Goal: Navigation & Orientation: Find specific page/section

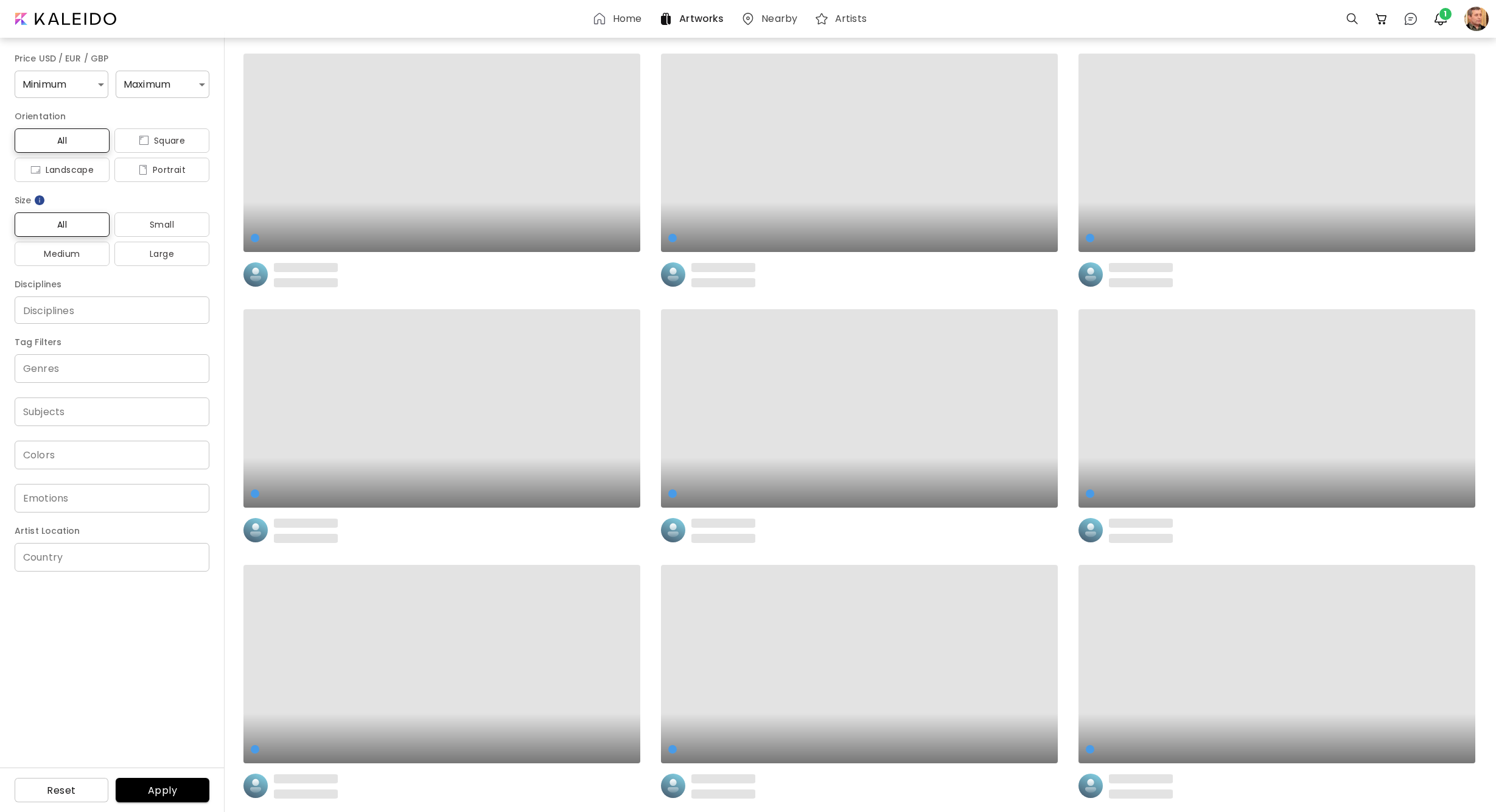
click at [613, 21] on div "Home" at bounding box center [619, 19] width 54 height 15
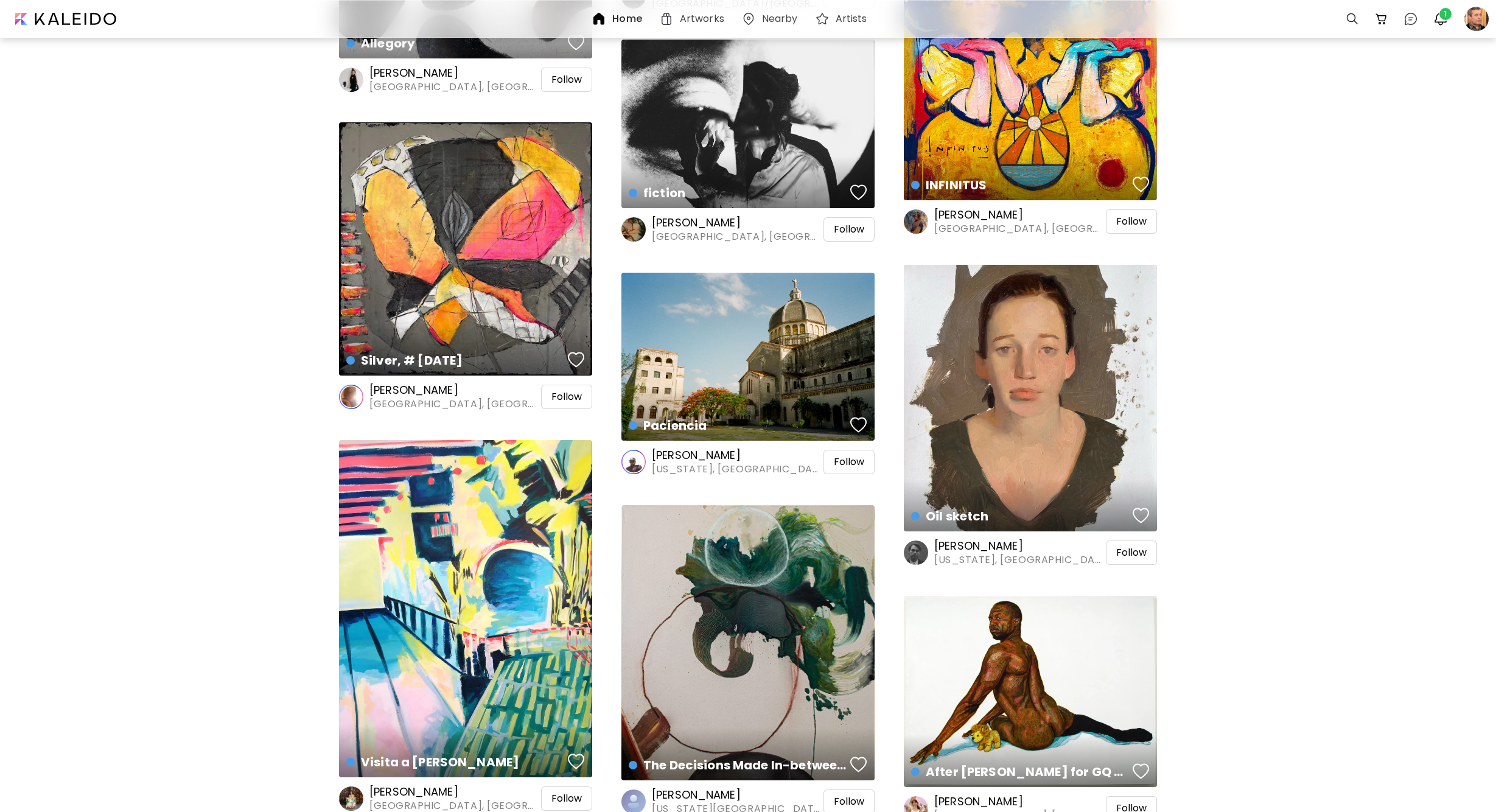
scroll to position [1727, 0]
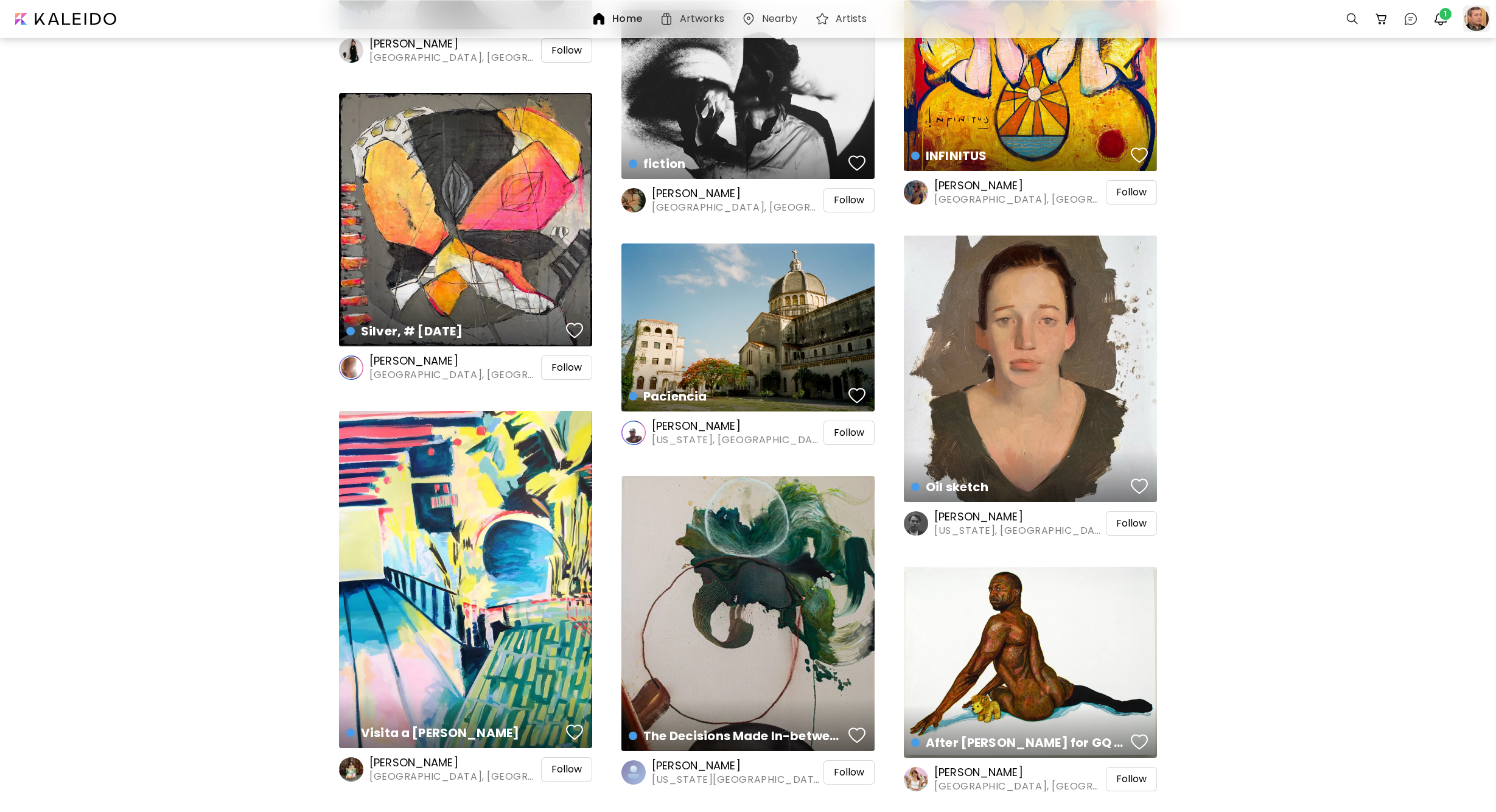
click at [1469, 25] on div at bounding box center [1475, 19] width 26 height 26
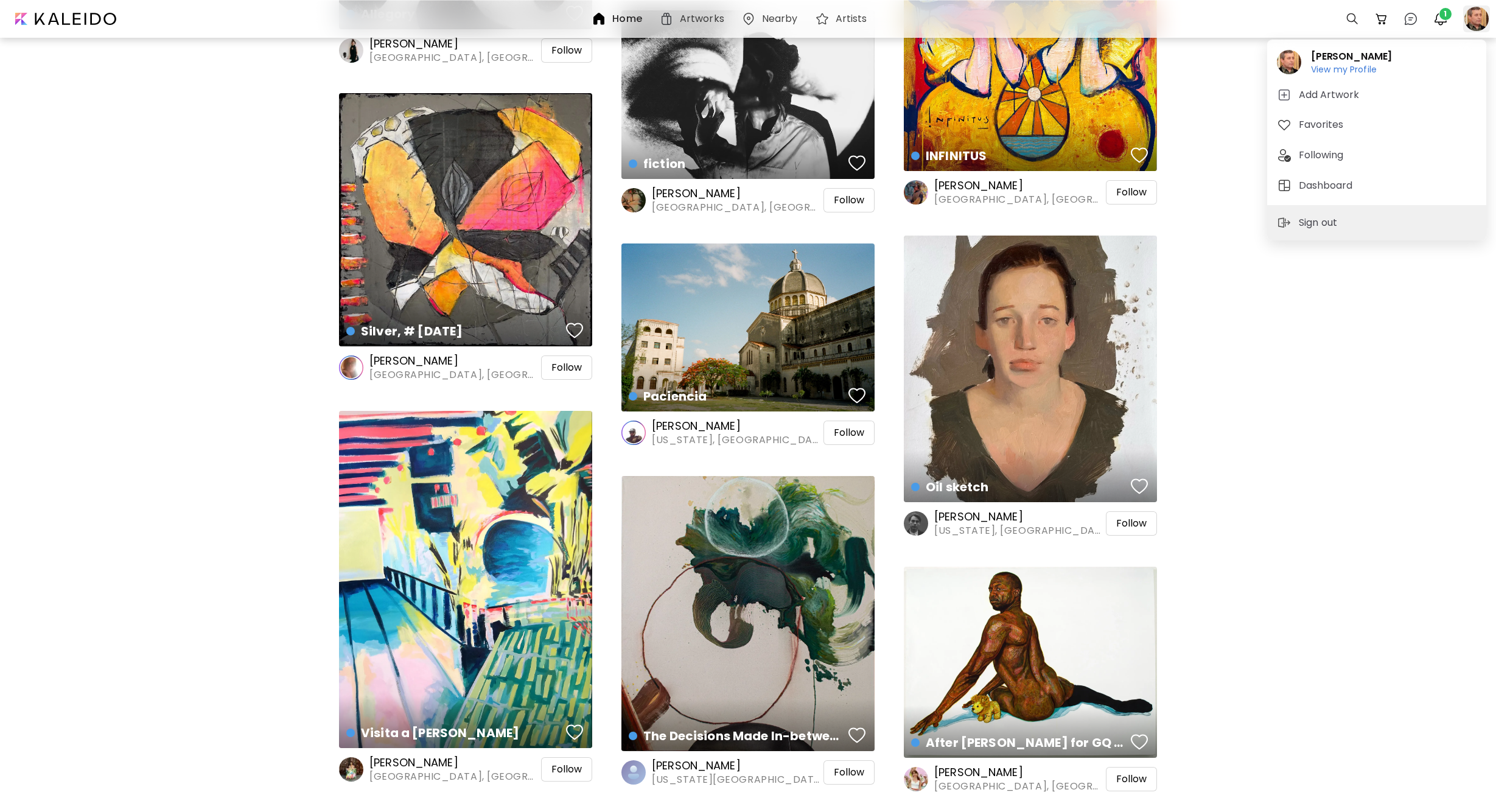
click at [1469, 25] on div at bounding box center [748, 406] width 1496 height 812
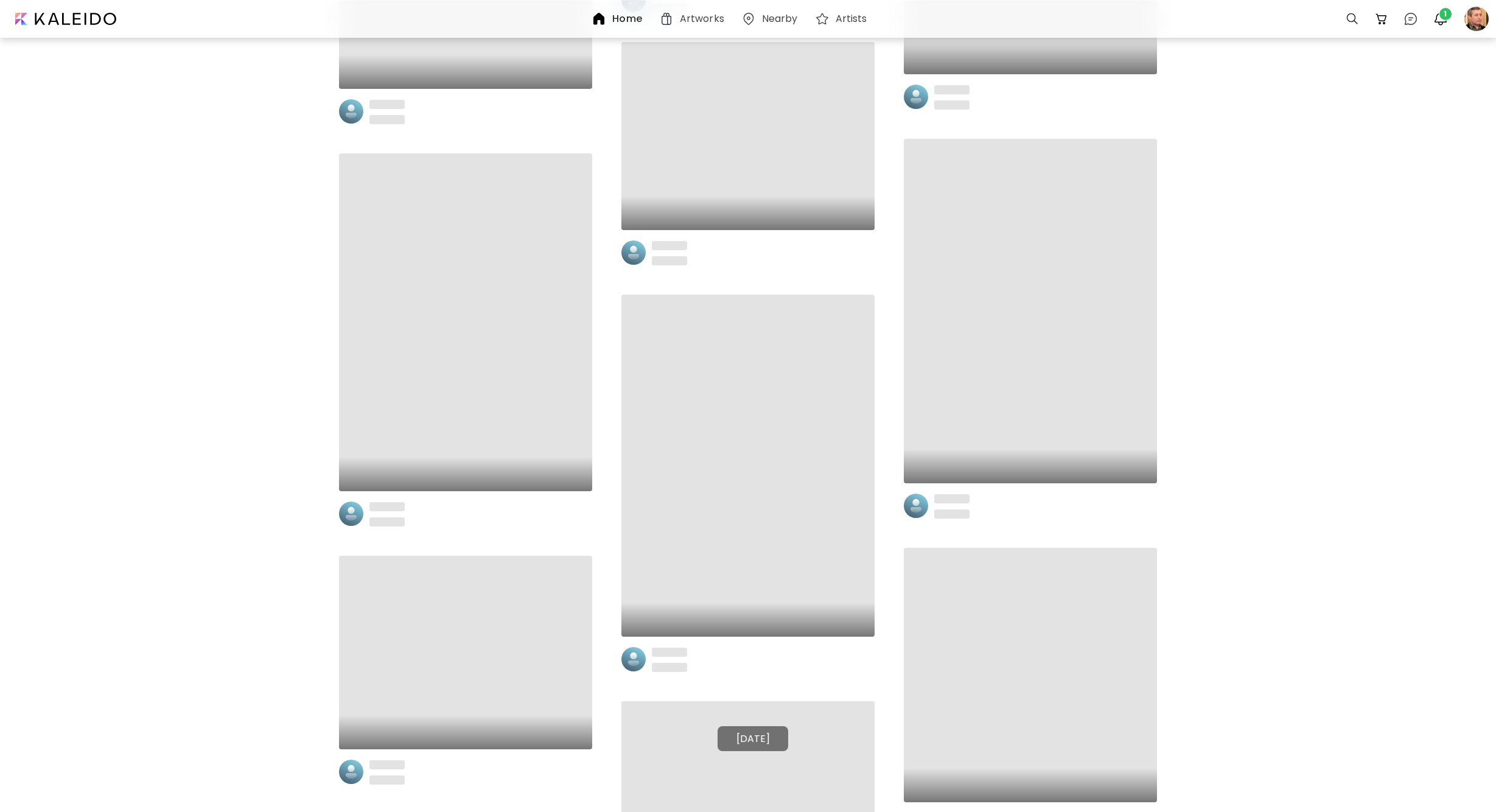
scroll to position [7218, 0]
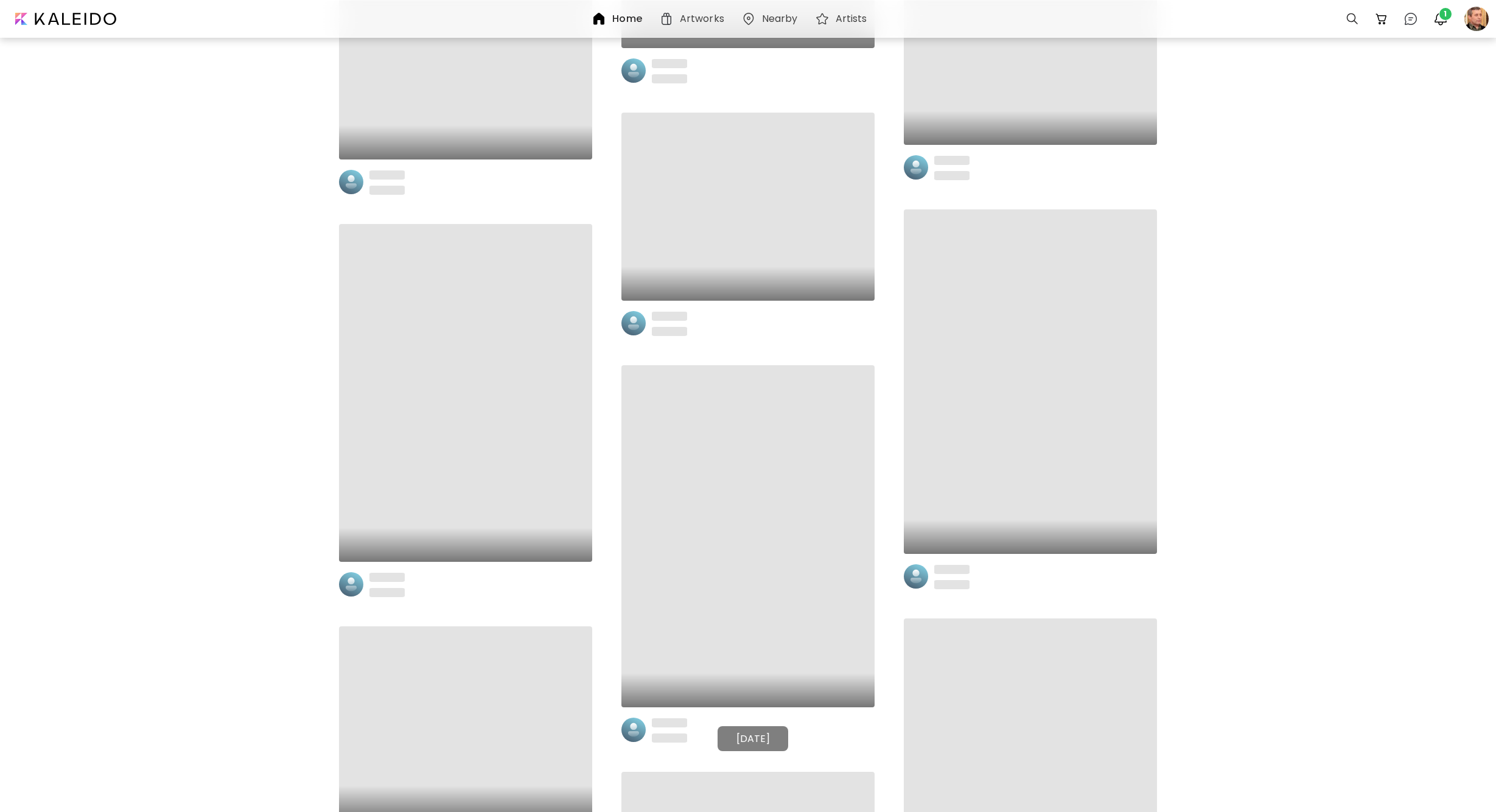
click at [688, 24] on h6 "Artworks" at bounding box center [701, 19] width 44 height 10
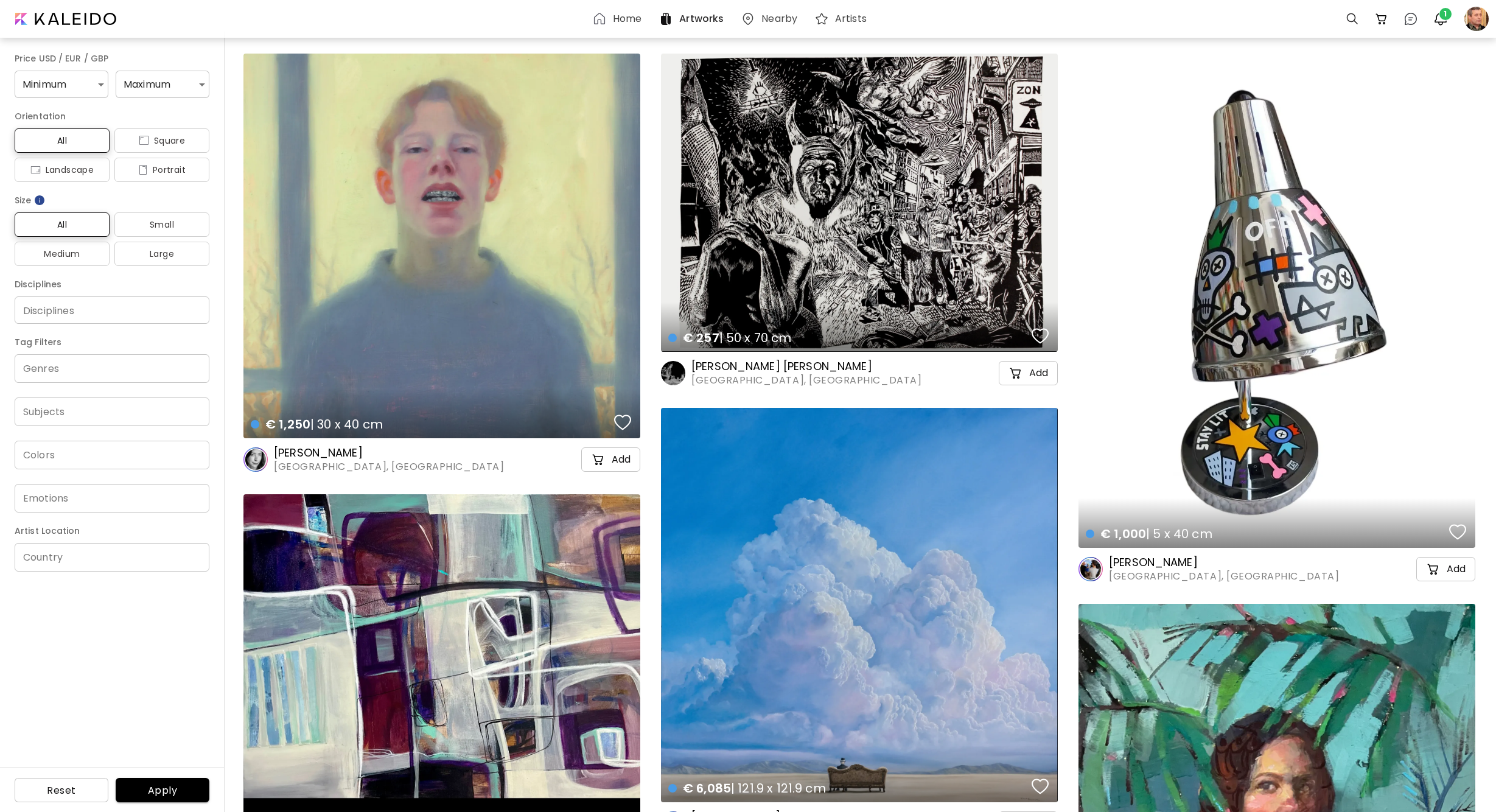
click at [777, 16] on h6 "Nearby" at bounding box center [779, 19] width 36 height 10
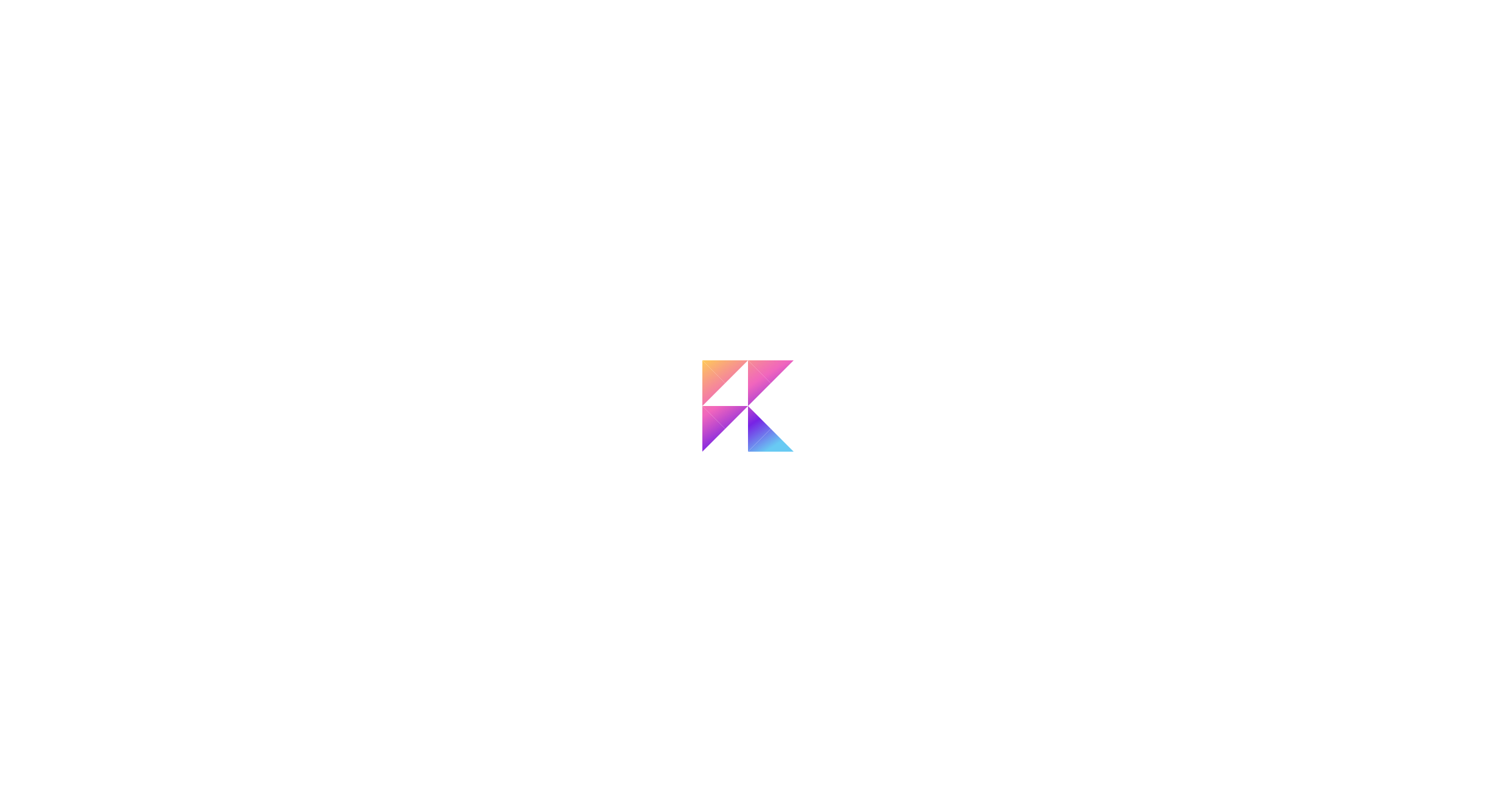
click at [605, 125] on div at bounding box center [748, 440] width 1496 height 812
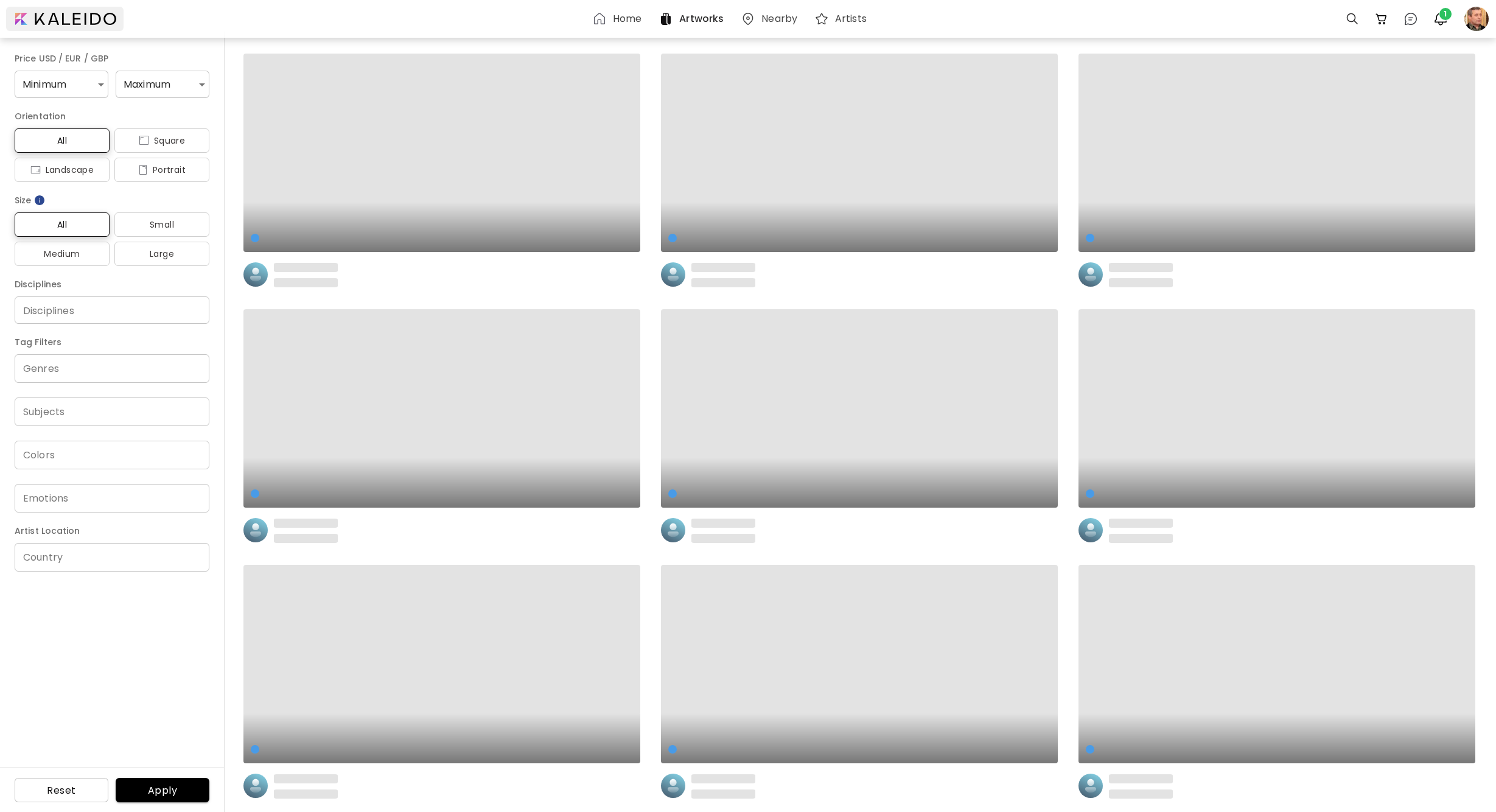
click at [62, 9] on div at bounding box center [65, 19] width 118 height 25
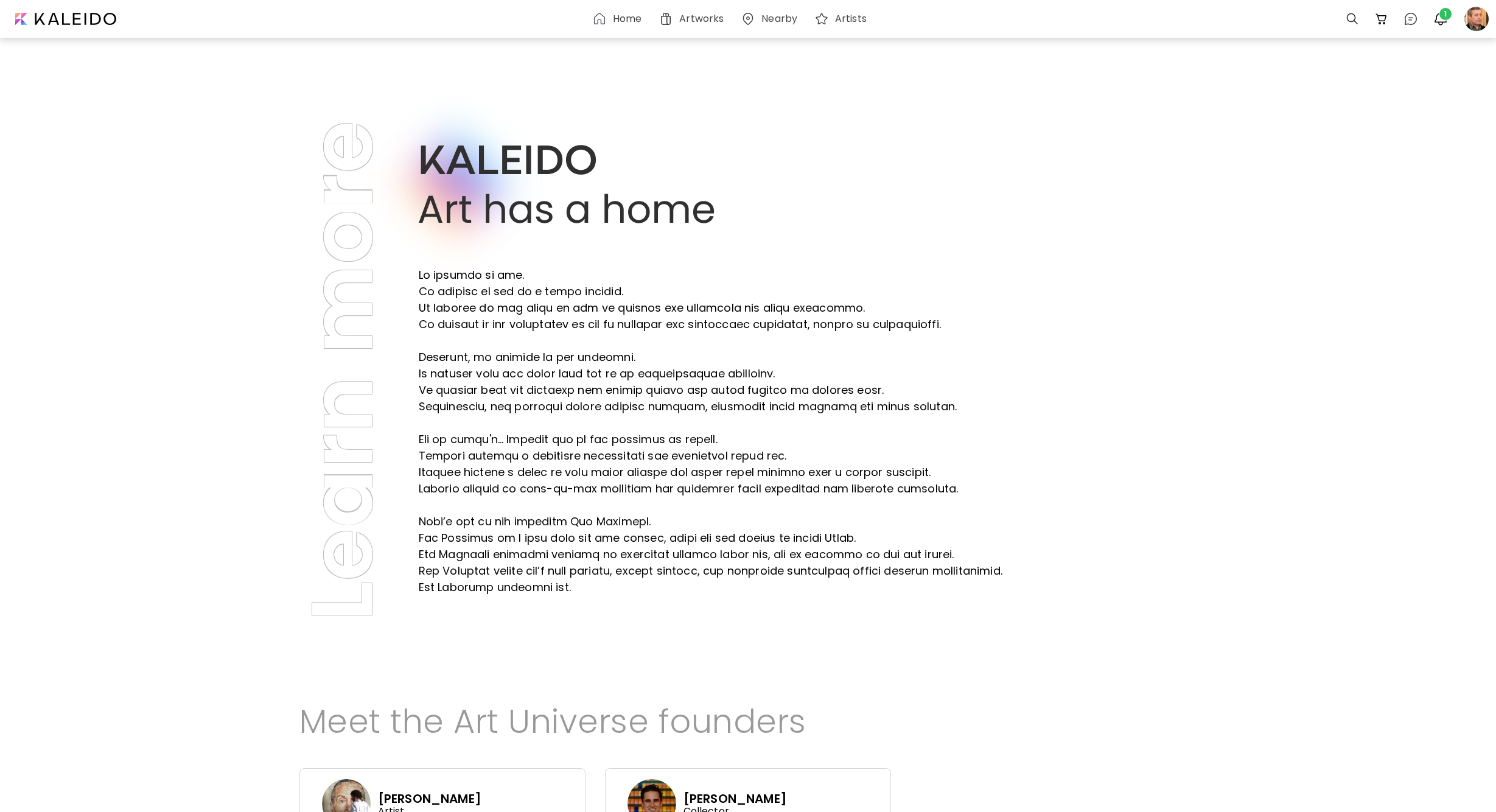
drag, startPoint x: 481, startPoint y: 188, endPoint x: 533, endPoint y: 396, distance: 214.4
click at [533, 393] on p at bounding box center [710, 431] width 584 height 329
drag, startPoint x: 504, startPoint y: 233, endPoint x: 518, endPoint y: 232, distance: 14.0
click at [510, 232] on div at bounding box center [571, 206] width 304 height 122
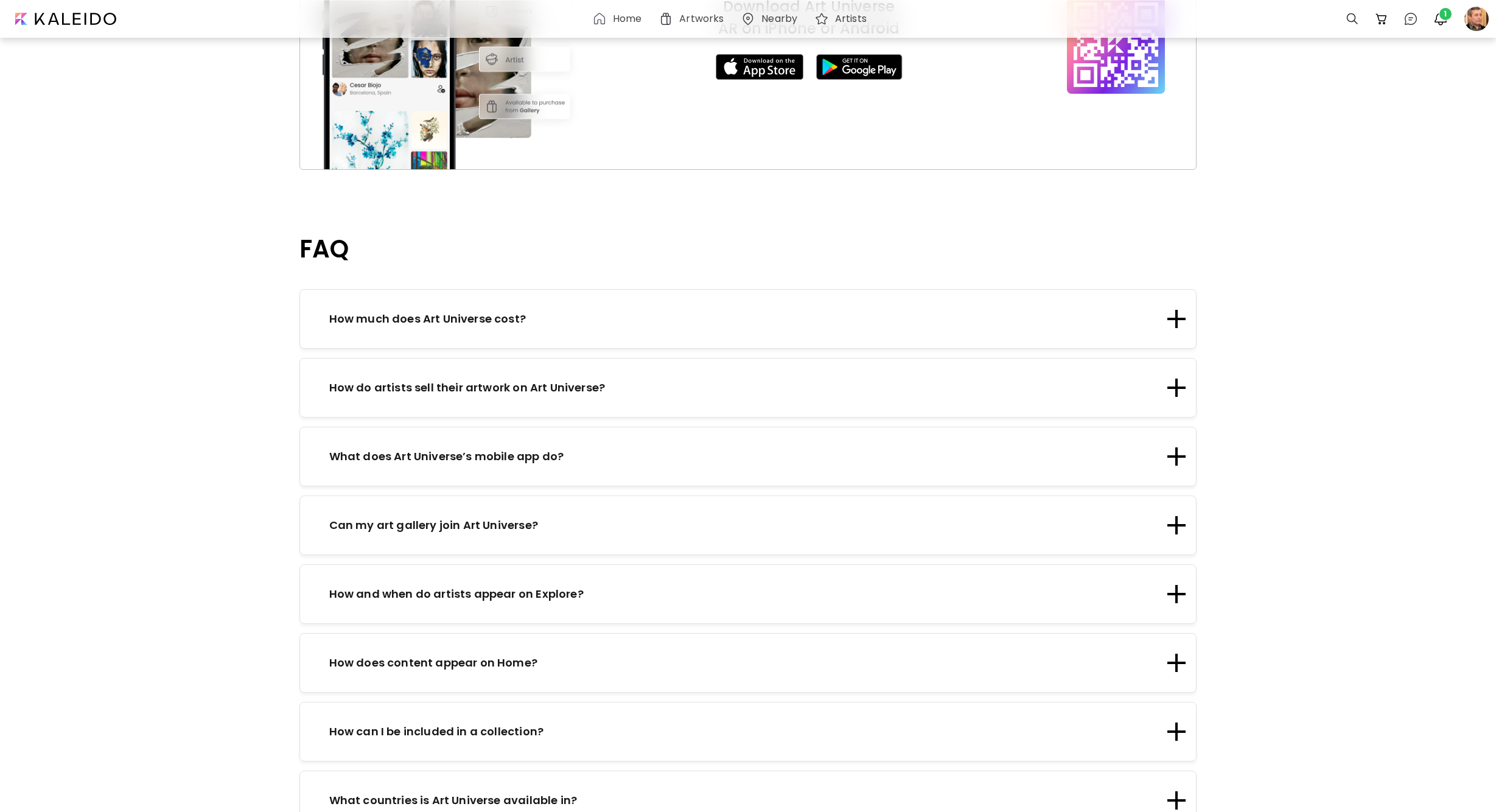
scroll to position [1053, 0]
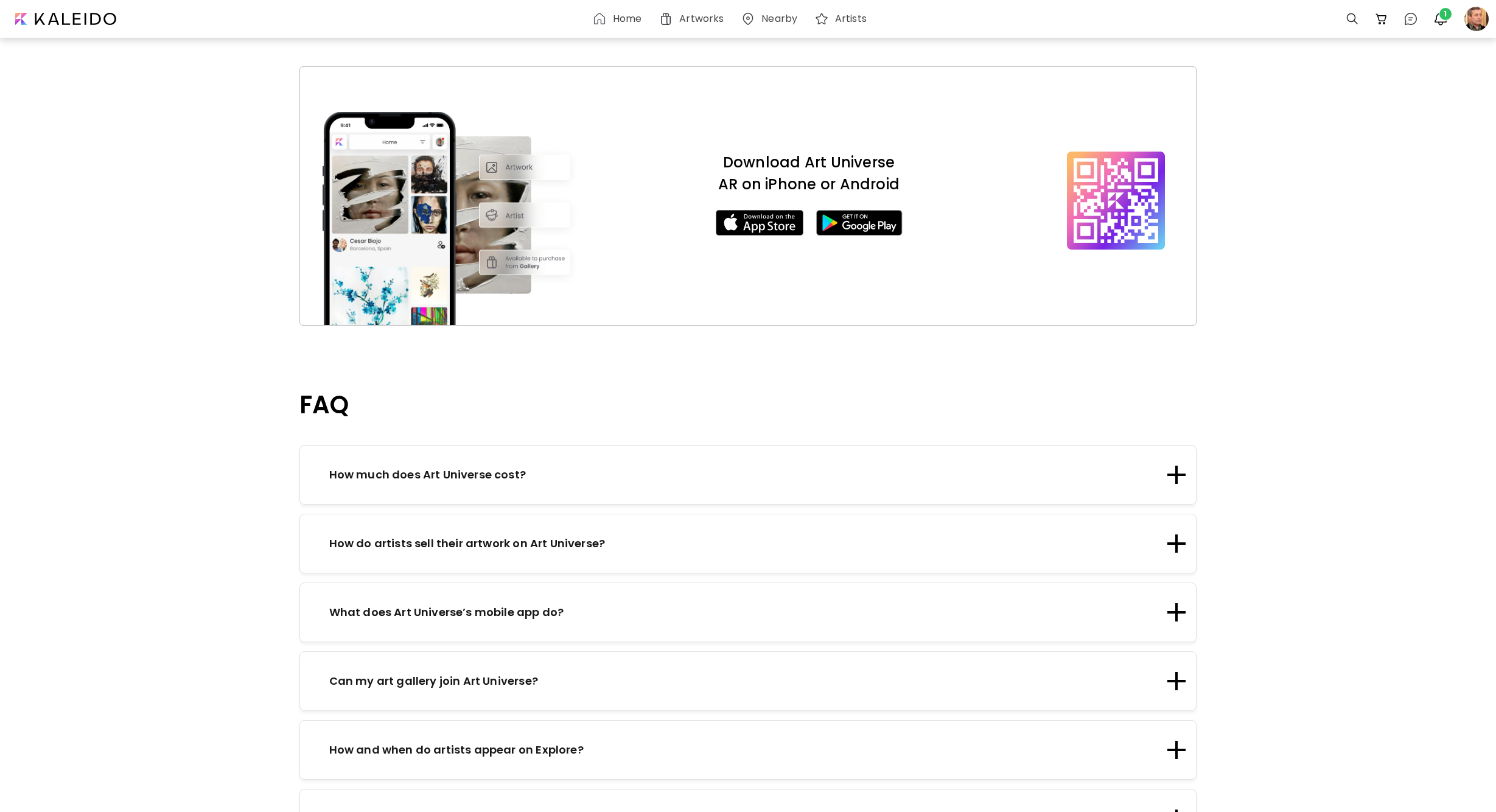
click at [535, 453] on div "How much does Art Universe cost?" at bounding box center [748, 474] width 898 height 60
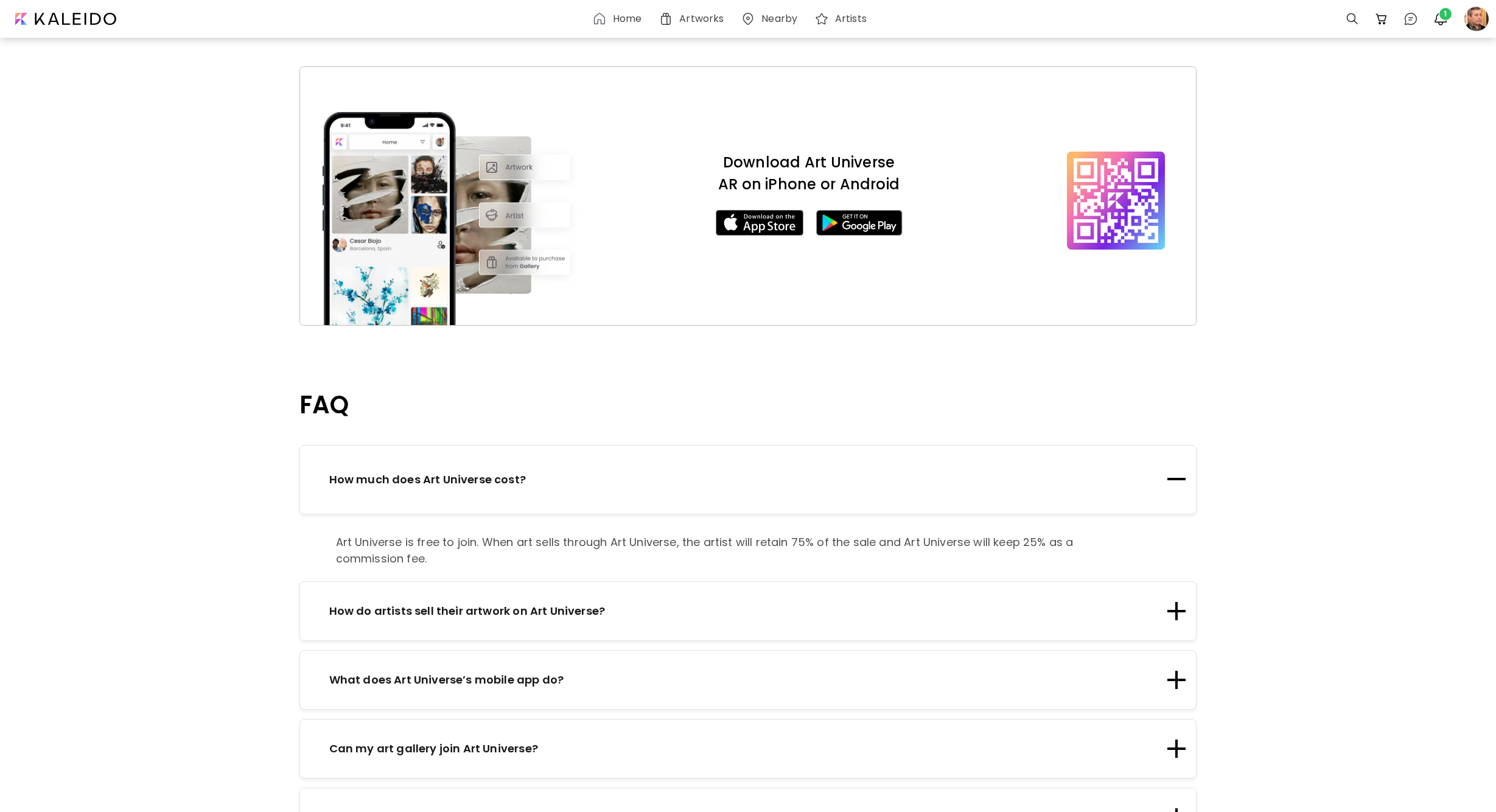
click at [535, 453] on div "How much does Art Universe cost?" at bounding box center [748, 479] width 898 height 70
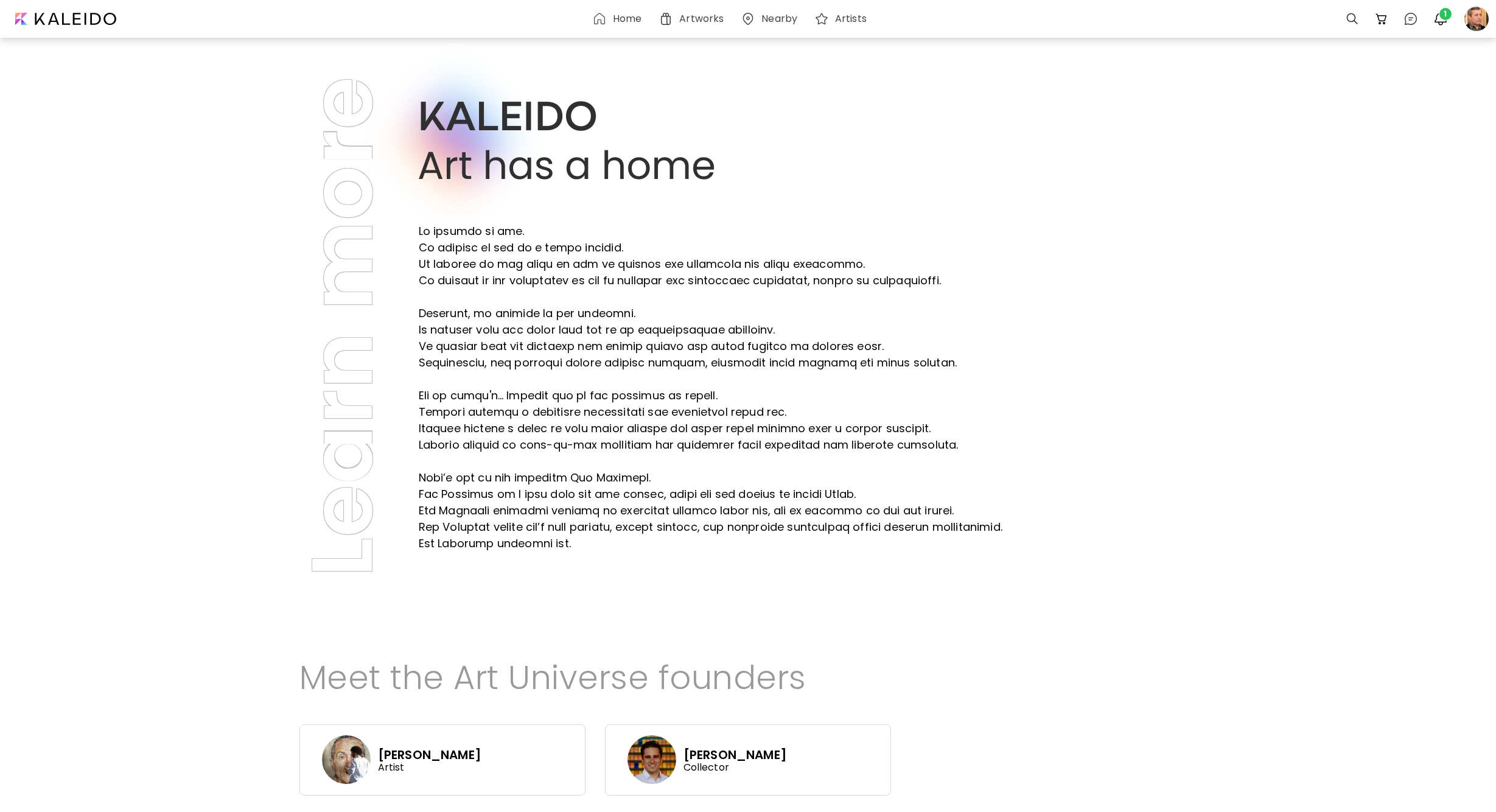
scroll to position [0, 0]
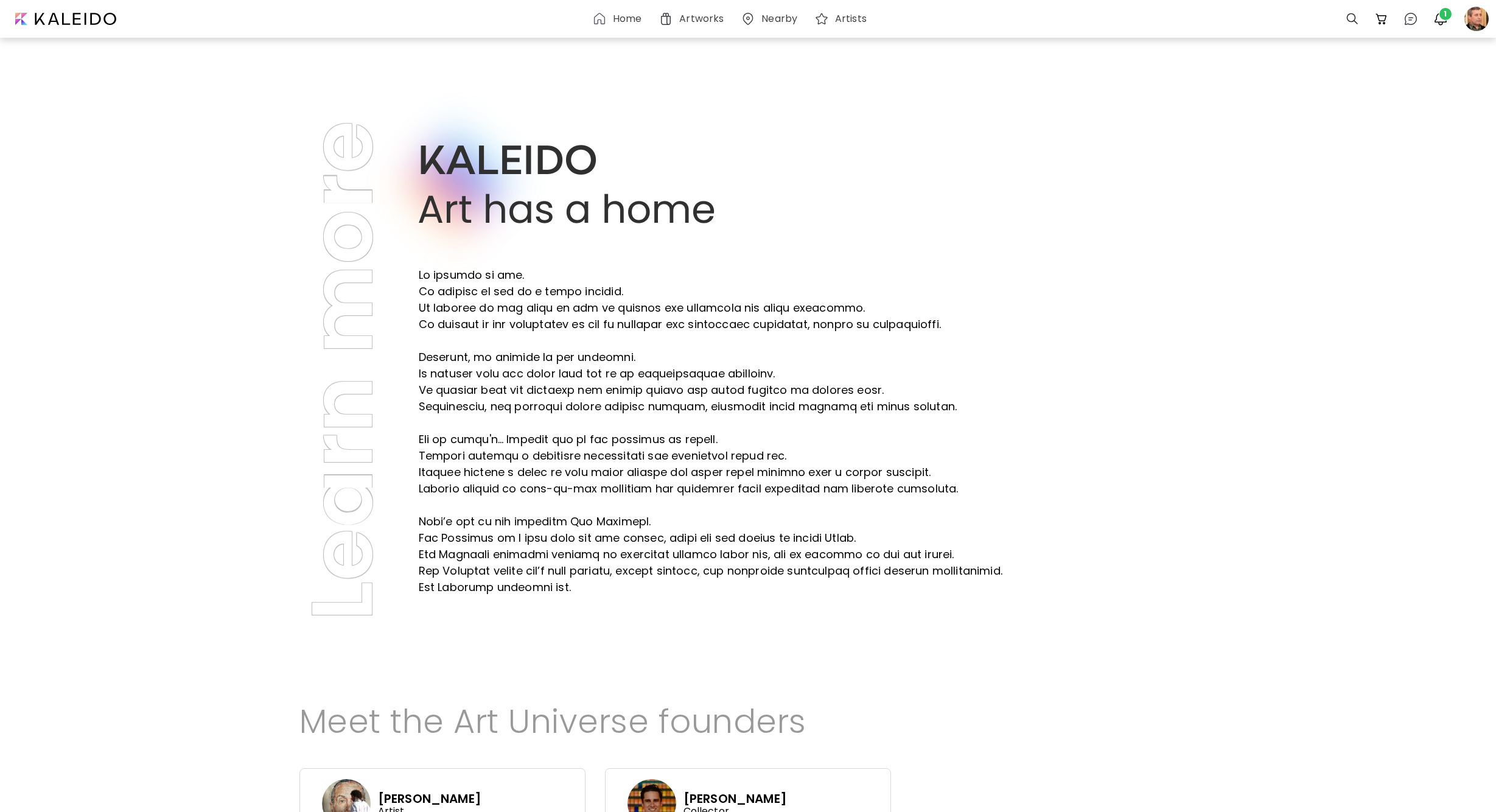
click at [1362, 130] on div "Home Artworks Nearby Artists 0 0 1 Learn more Meet the Art Universe founders Ce…" at bounding box center [748, 508] width 1496 height 778
click at [1437, 19] on img "button" at bounding box center [1440, 19] width 15 height 15
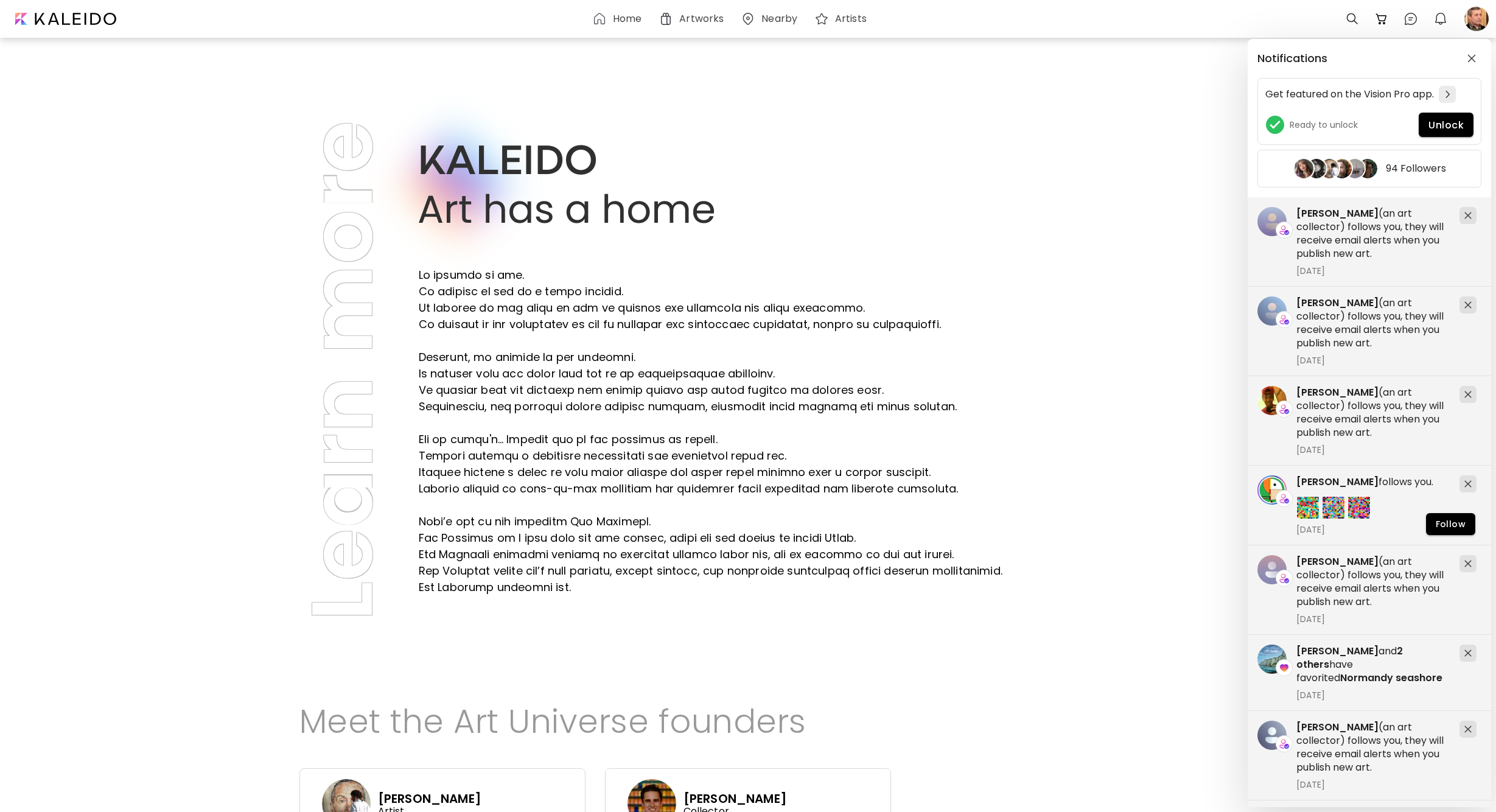
click at [1058, 340] on div "Notifications Get featured on the Vision Pro app. Ready to unlock Unlock 94 Fol…" at bounding box center [748, 406] width 1496 height 812
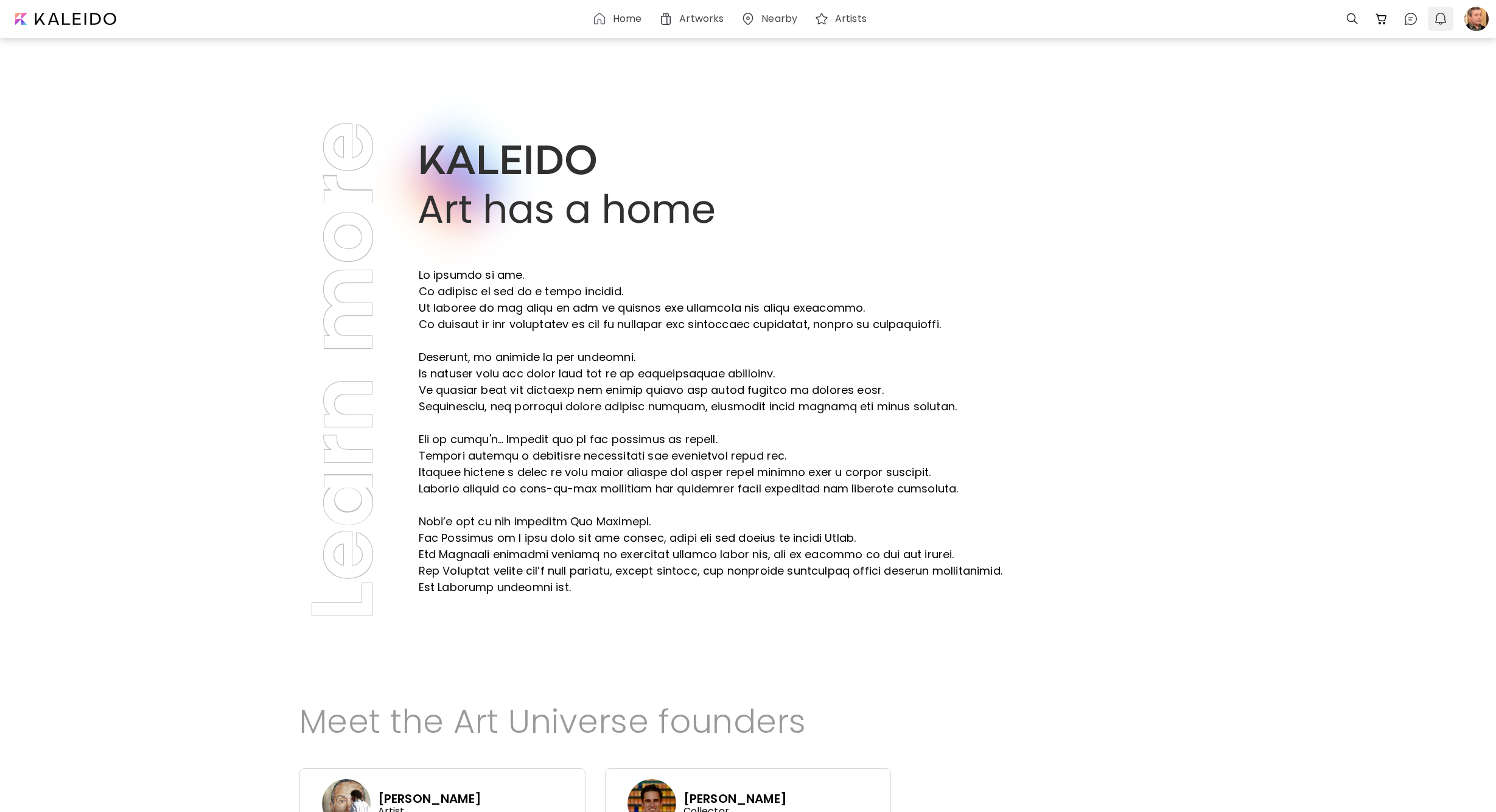
click at [1439, 25] on img "button" at bounding box center [1440, 19] width 15 height 15
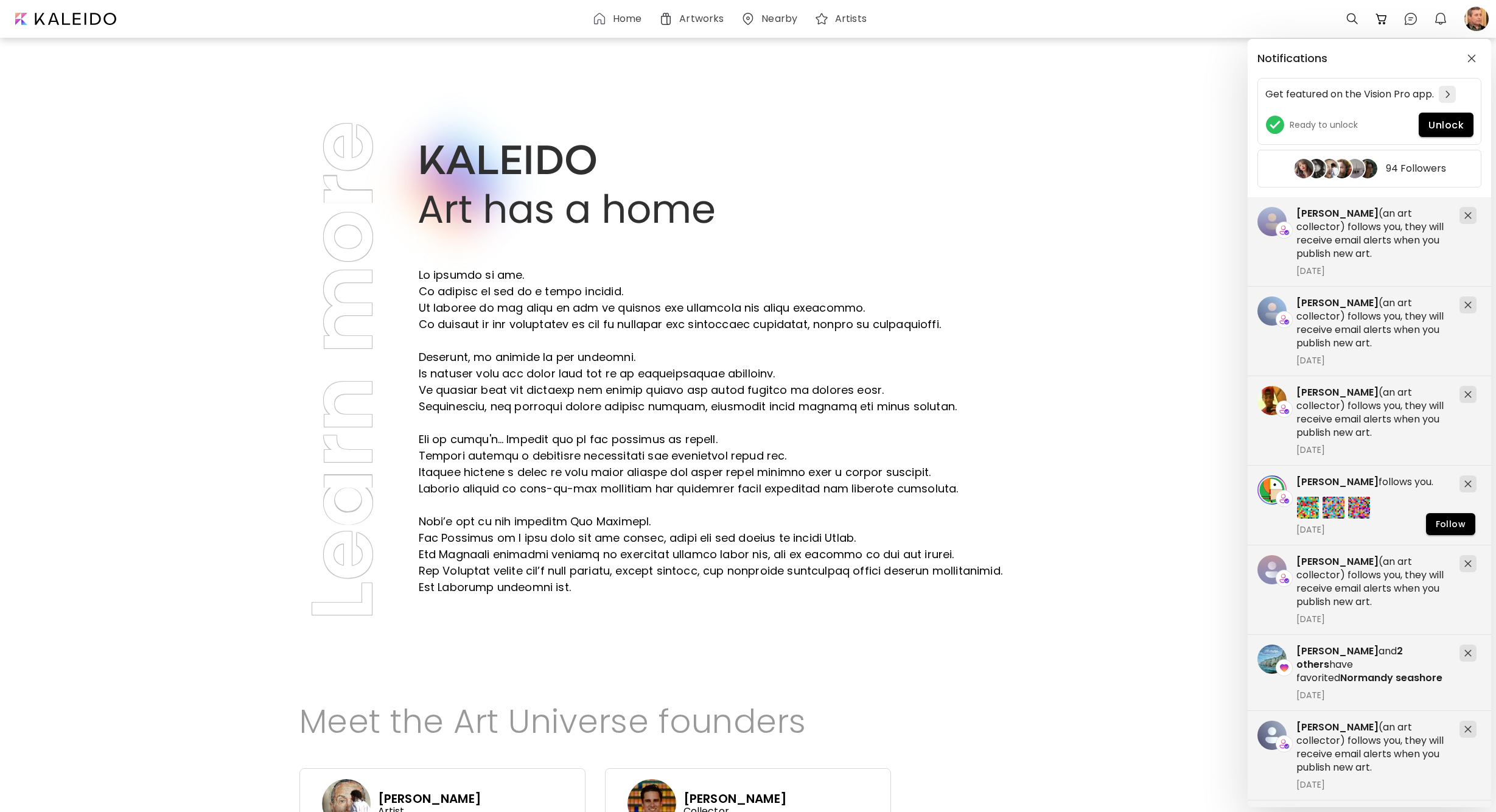
click at [986, 414] on div "Notifications Get featured on the Vision Pro app. Ready to unlock Unlock 94 Fol…" at bounding box center [748, 406] width 1496 height 812
